Goal: Navigation & Orientation: Find specific page/section

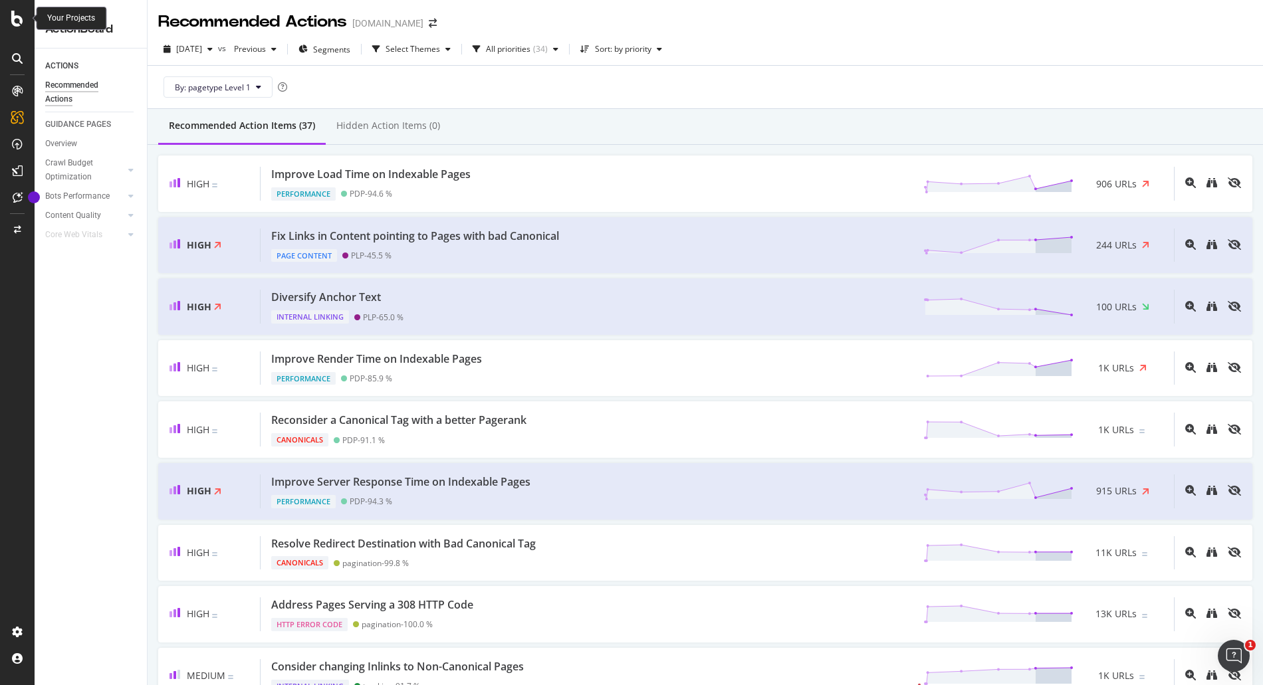
click at [15, 17] on icon at bounding box center [17, 19] width 12 height 16
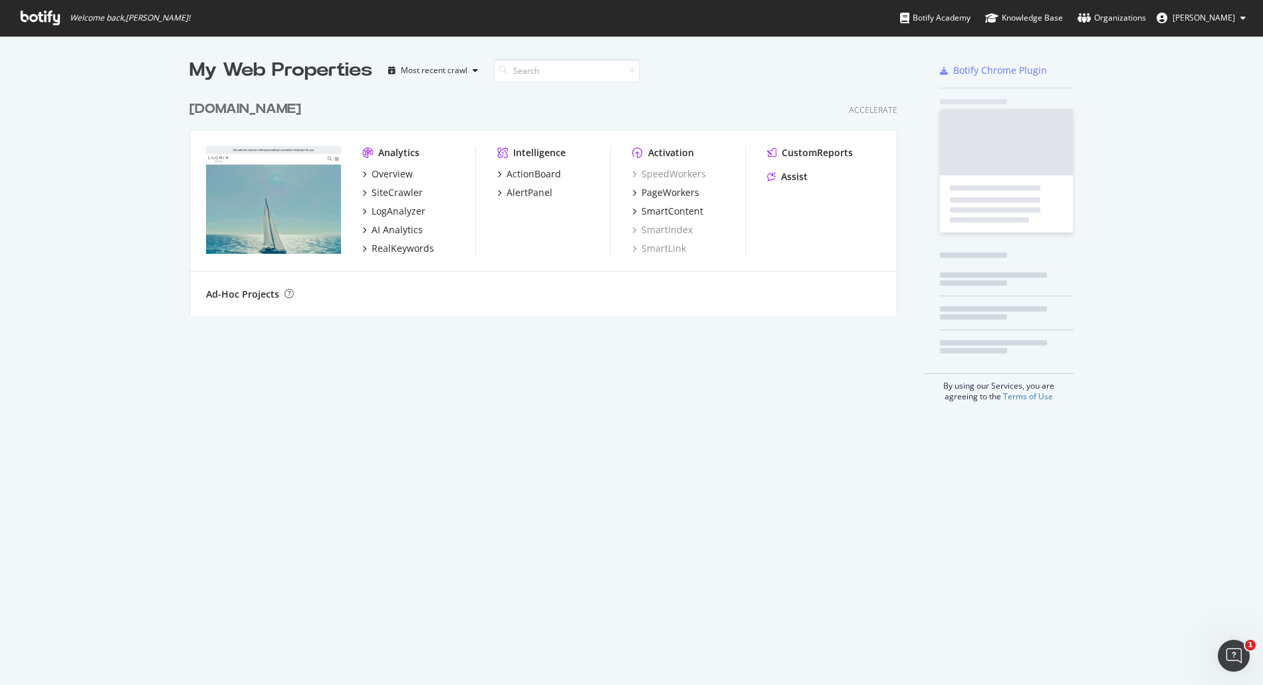
scroll to position [685, 1263]
